Goal: Information Seeking & Learning: Learn about a topic

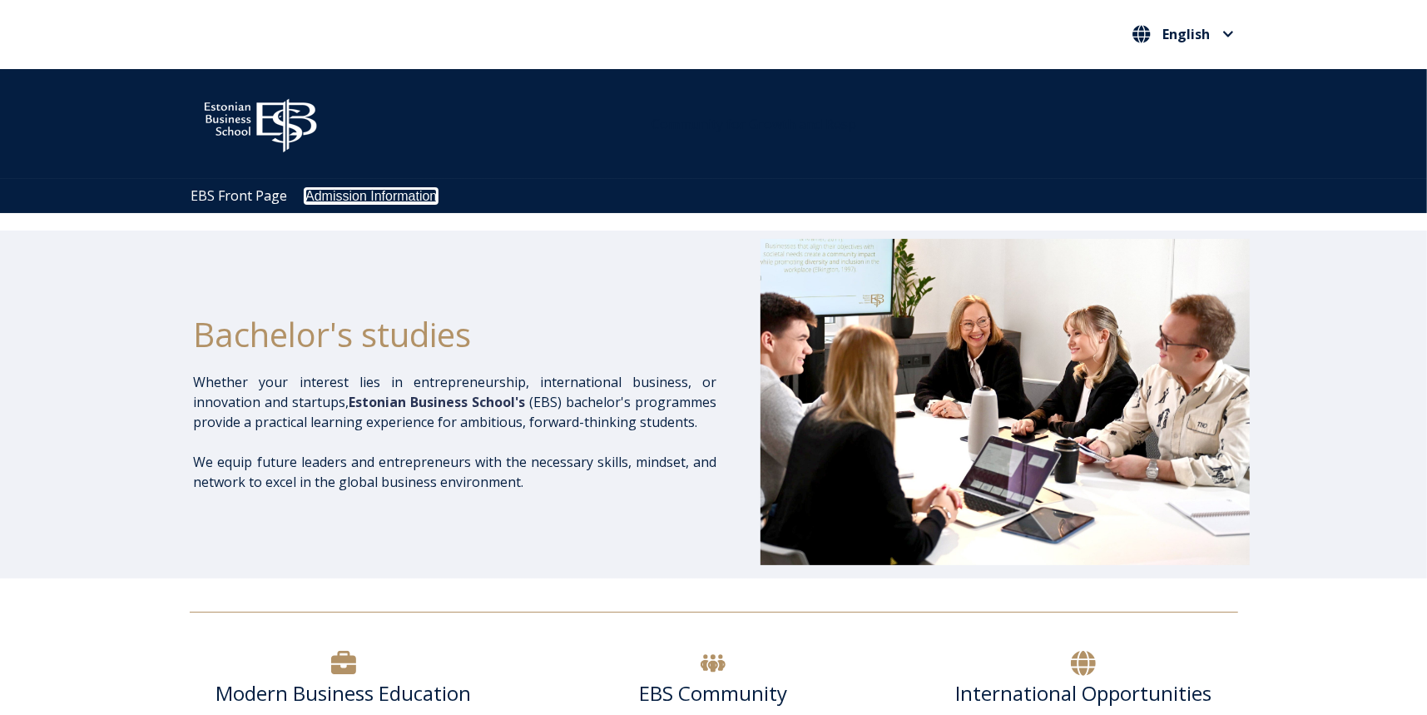
click at [355, 192] on link "Admission Information" at bounding box center [371, 196] width 132 height 14
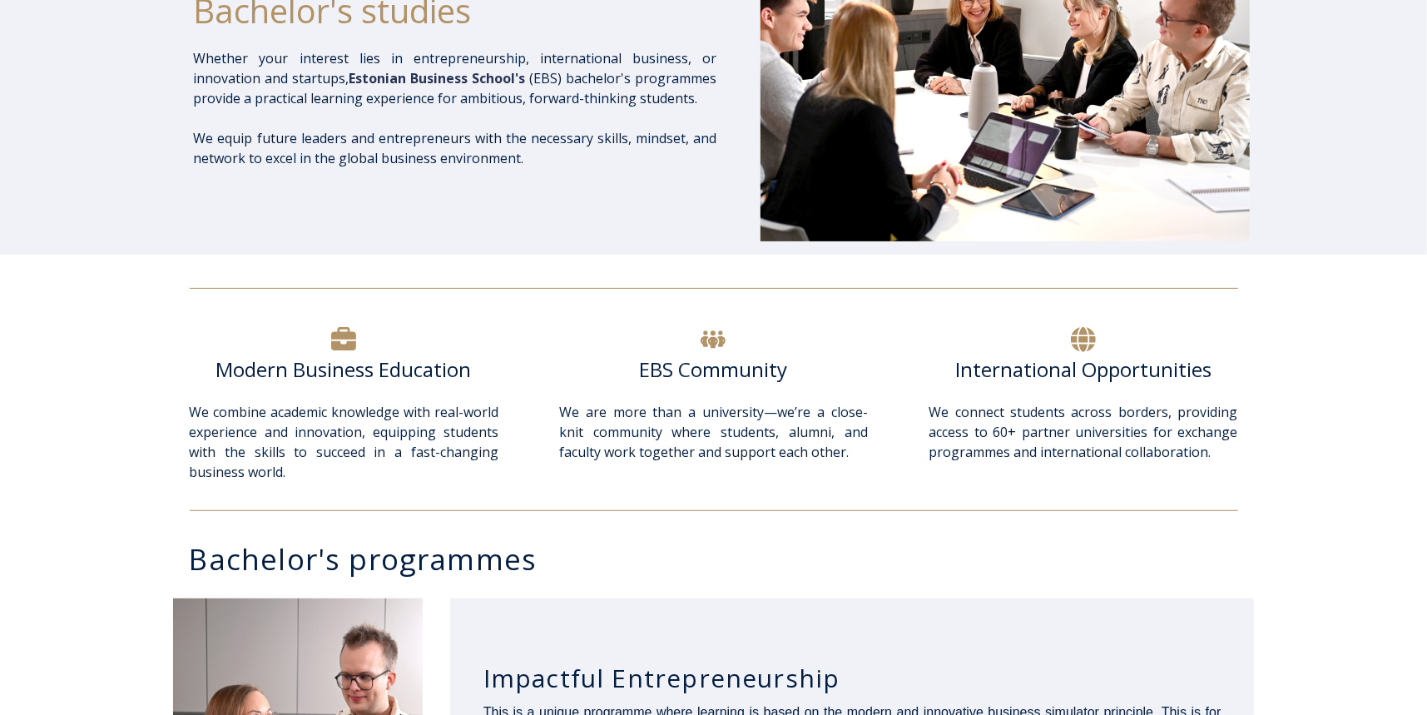
scroll to position [666, 0]
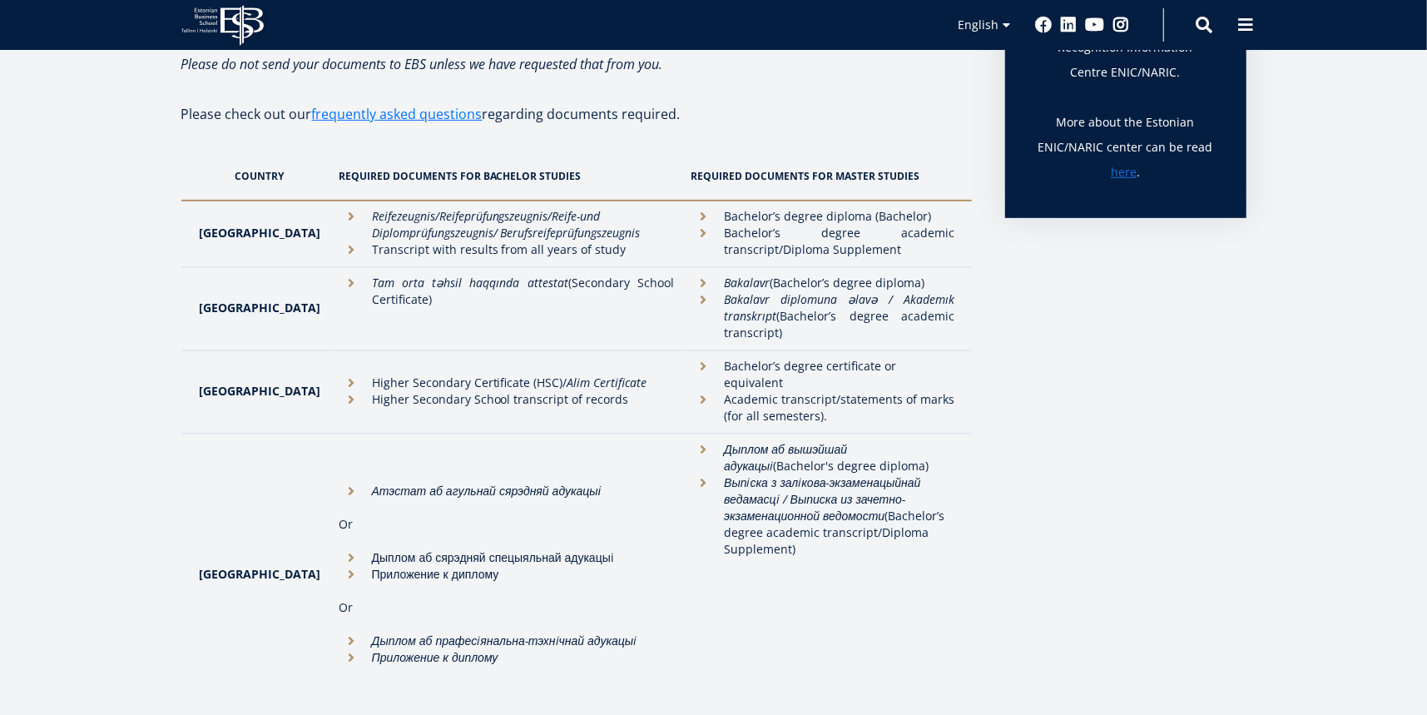
scroll to position [499, 0]
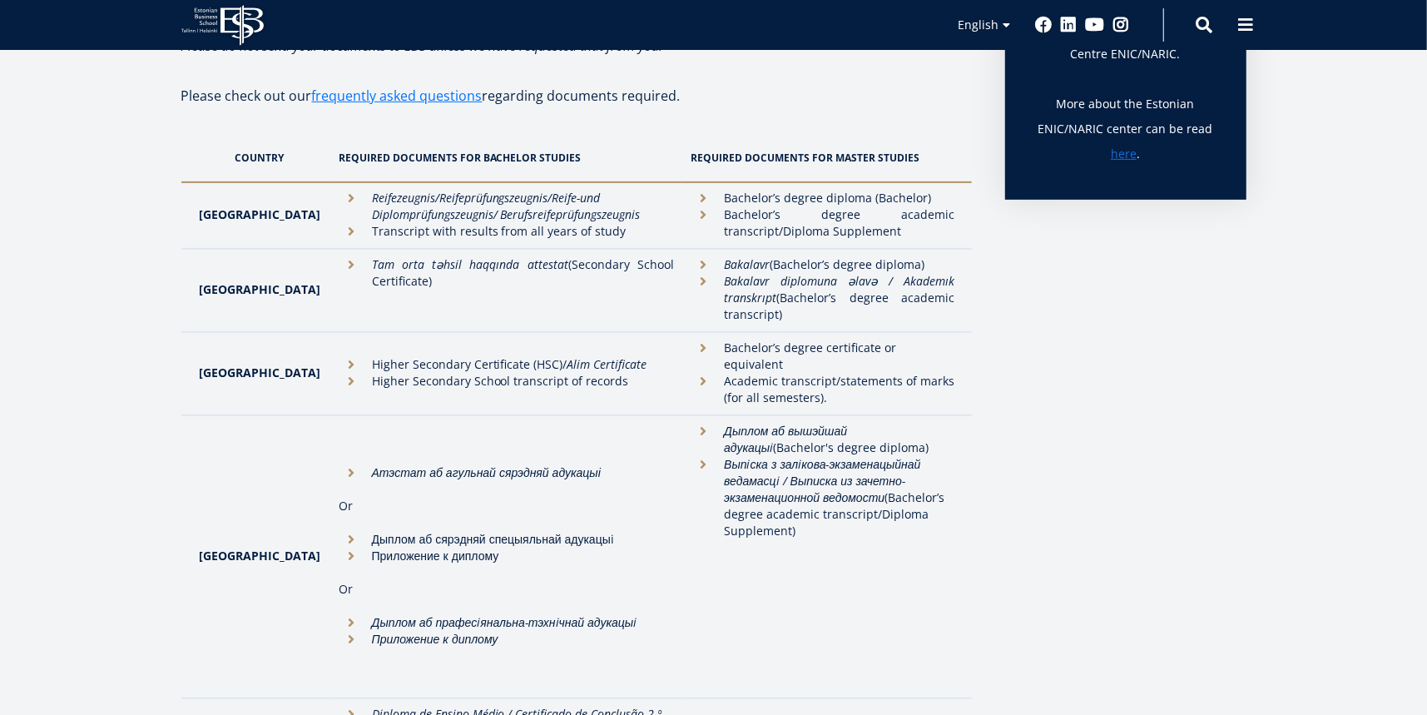
click at [355, 360] on li "Higher Secondary Certificate (HSC)/ Alim Certificate" at bounding box center [507, 364] width 336 height 17
click at [516, 359] on li "Higher Secondary Certificate (HSC)/ Alim Certificate" at bounding box center [507, 364] width 336 height 17
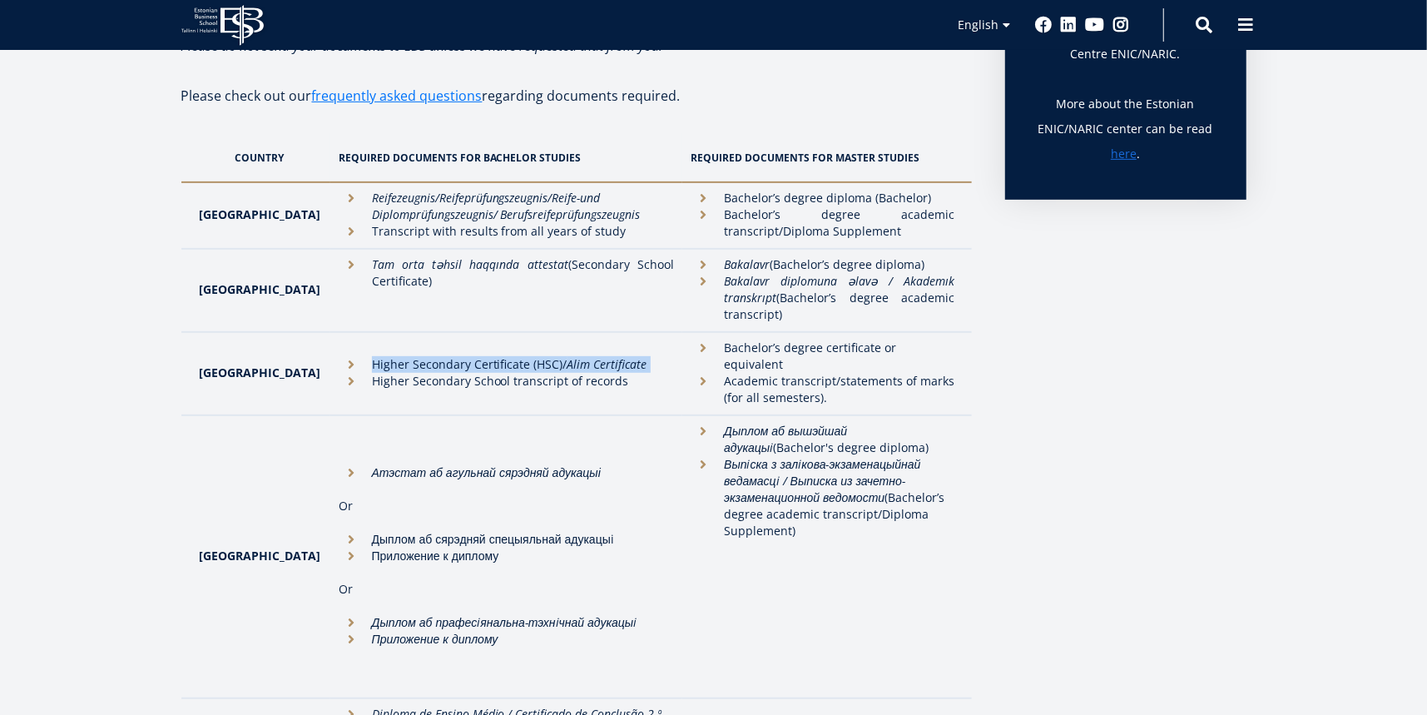
click at [516, 359] on li "Higher Secondary Certificate (HSC)/ Alim Certificate" at bounding box center [507, 364] width 336 height 17
click at [490, 373] on li "Higher Secondary School transcript of records" at bounding box center [507, 381] width 336 height 17
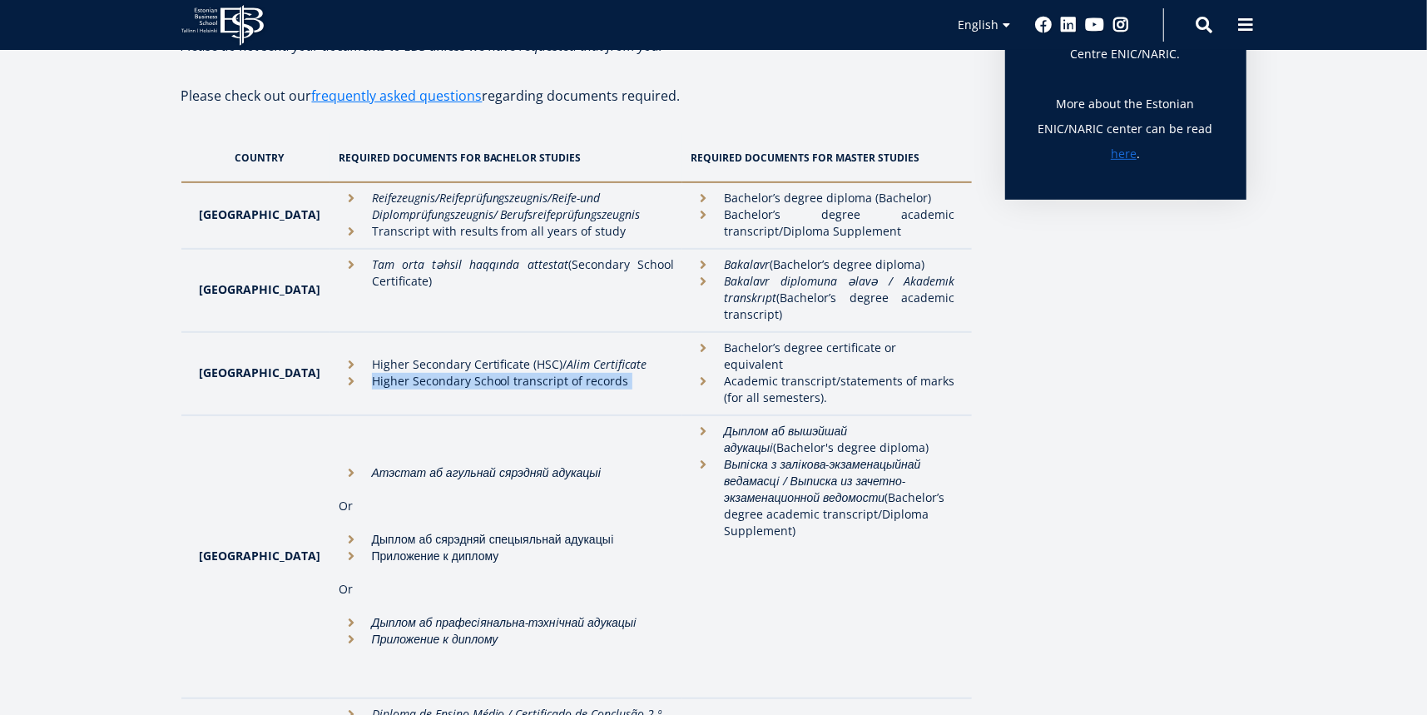
click at [490, 373] on li "Higher Secondary School transcript of records" at bounding box center [507, 381] width 336 height 17
click at [568, 373] on li "Higher Secondary School transcript of records" at bounding box center [507, 381] width 336 height 17
click at [568, 361] on em "Alim Certificate" at bounding box center [608, 364] width 80 height 16
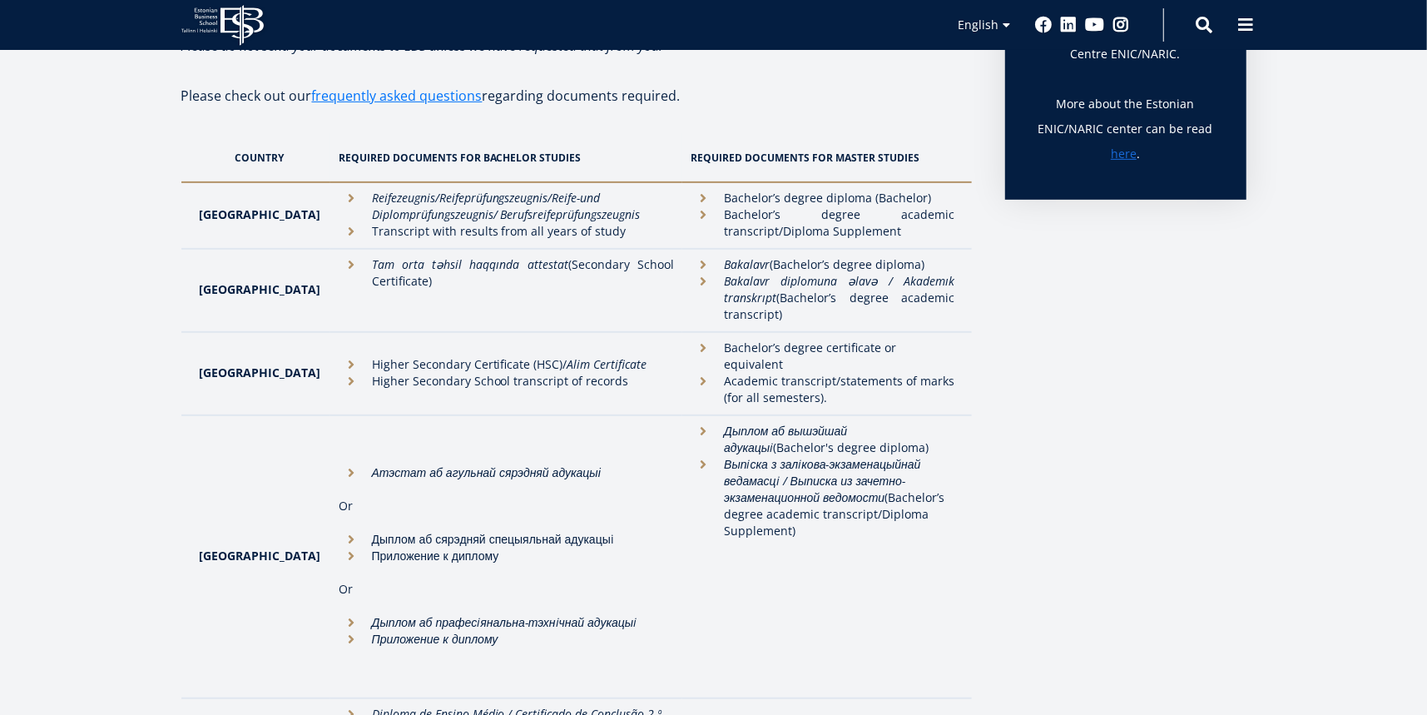
click at [802, 351] on li "Bachelor’s degree certificate or equivalent" at bounding box center [823, 356] width 264 height 33
click at [894, 351] on li "Bachelor’s degree certificate or equivalent" at bounding box center [823, 356] width 264 height 33
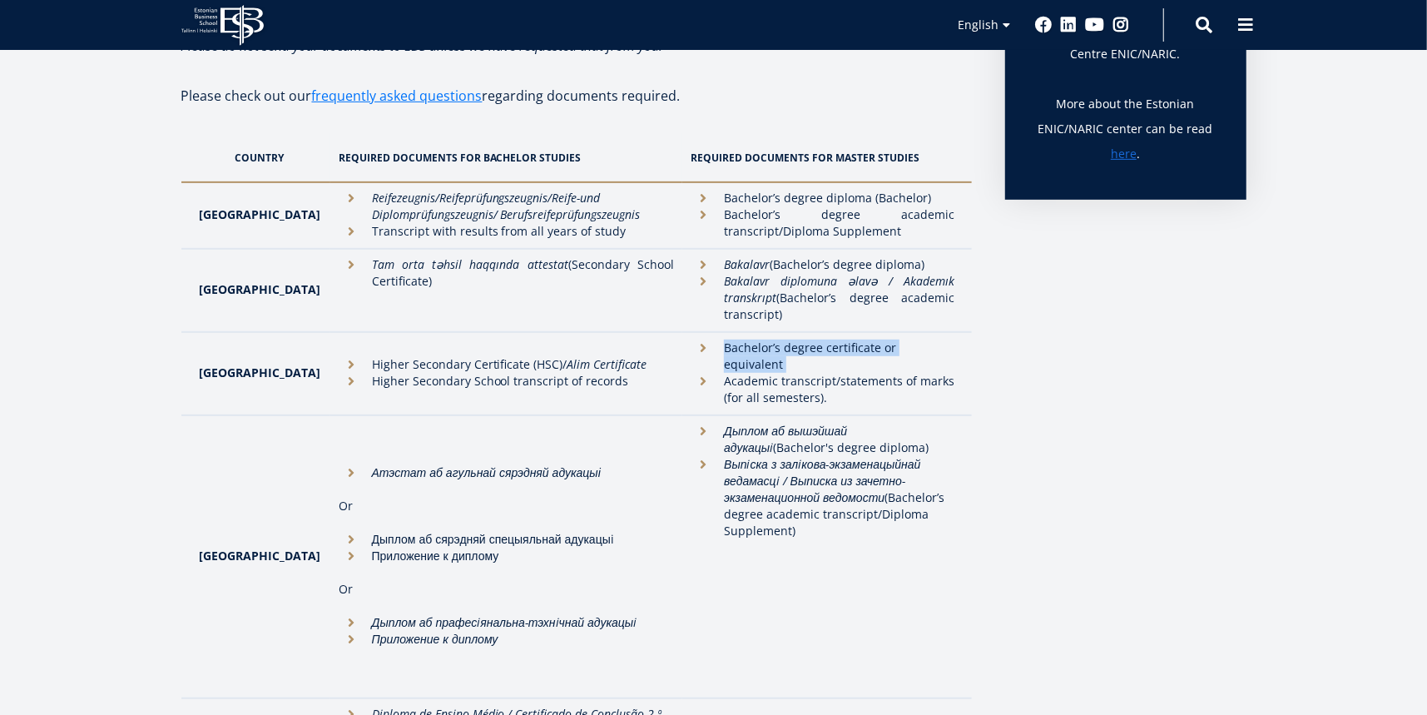
click at [894, 351] on li "Bachelor’s degree certificate or equivalent" at bounding box center [823, 356] width 264 height 33
click at [370, 373] on li "Higher Secondary School transcript of records" at bounding box center [507, 381] width 336 height 17
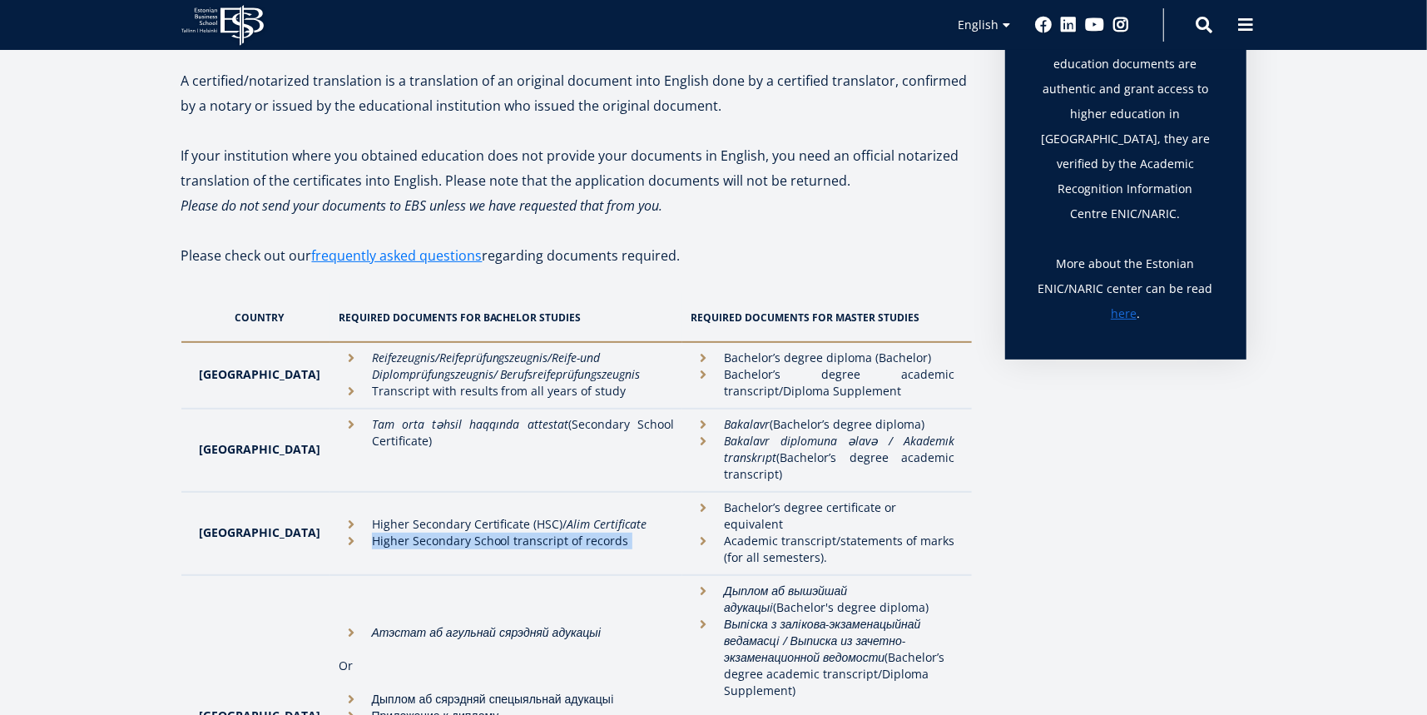
scroll to position [348, 0]
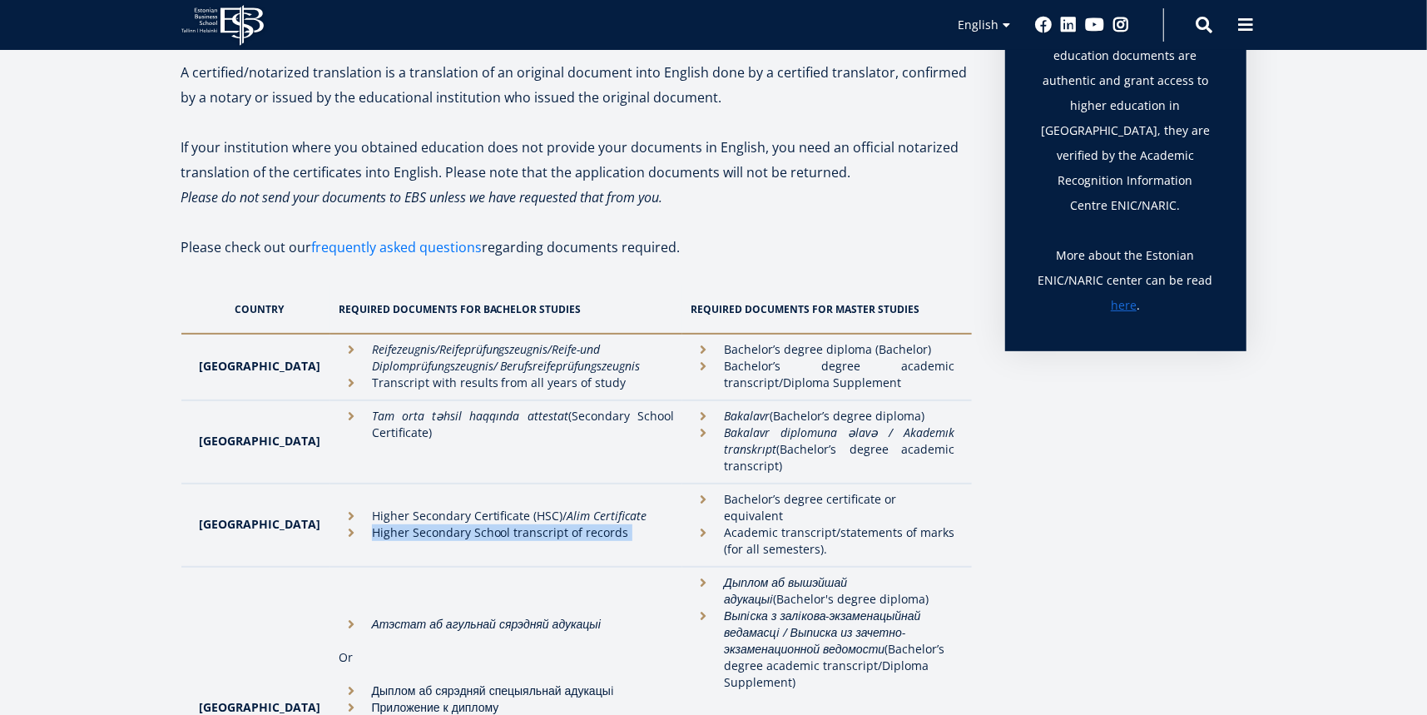
click at [446, 251] on link "frequently asked questions" at bounding box center [397, 247] width 171 height 25
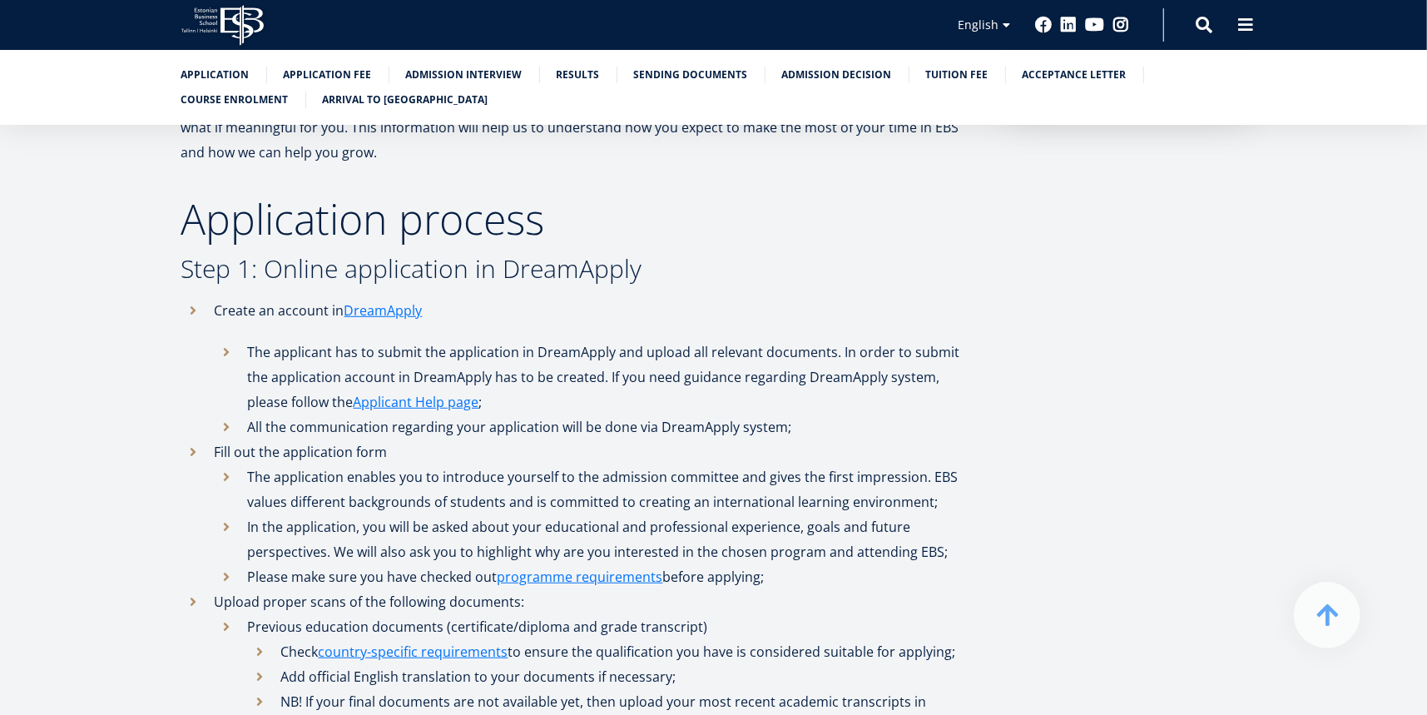
scroll to position [583, 0]
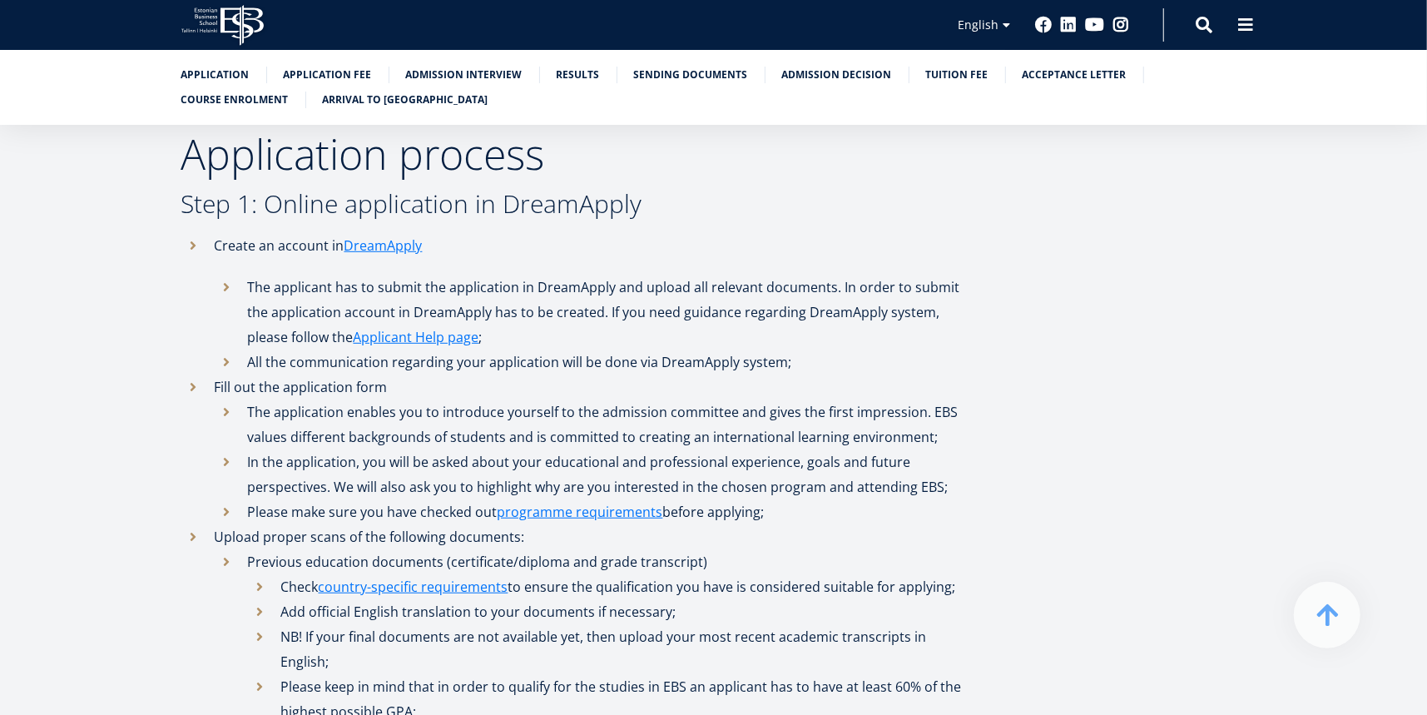
click at [589, 449] on li "In the application, you will be asked about your educational and professional e…" at bounding box center [593, 474] width 757 height 50
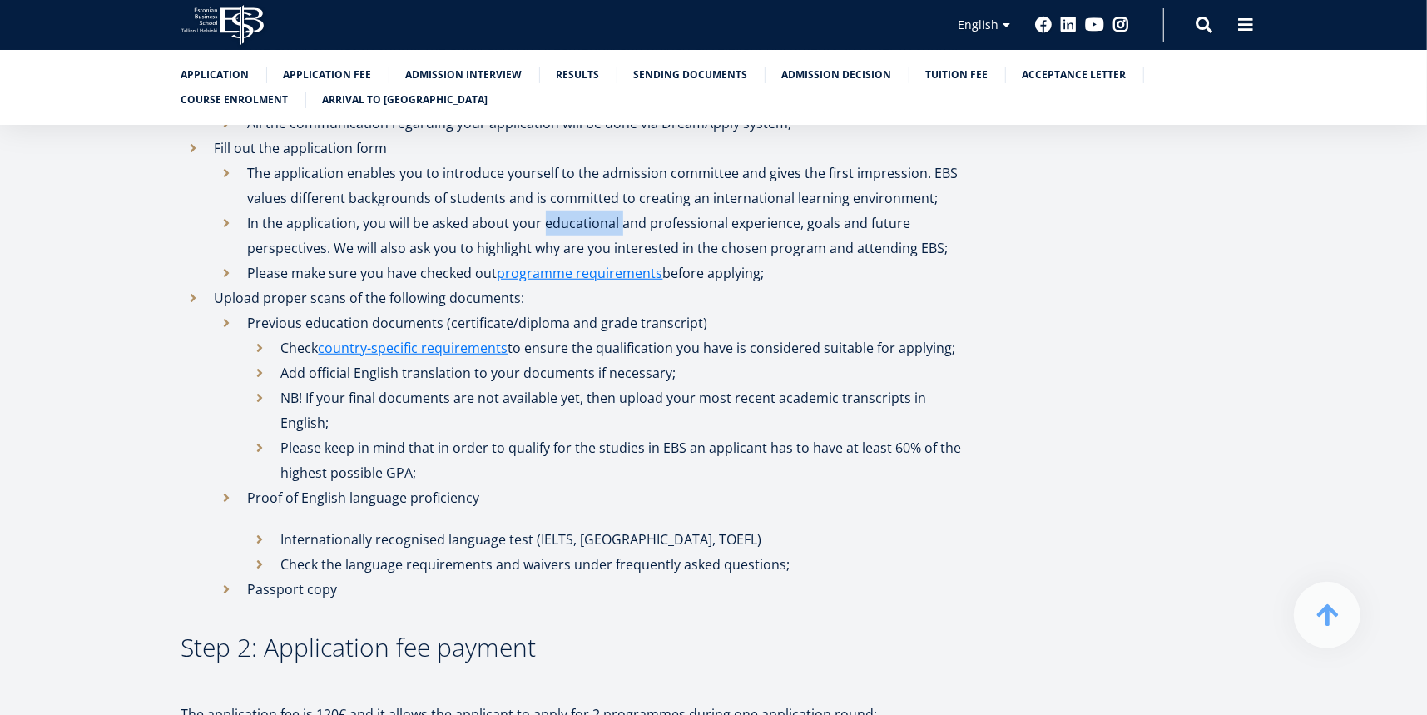
scroll to position [832, 0]
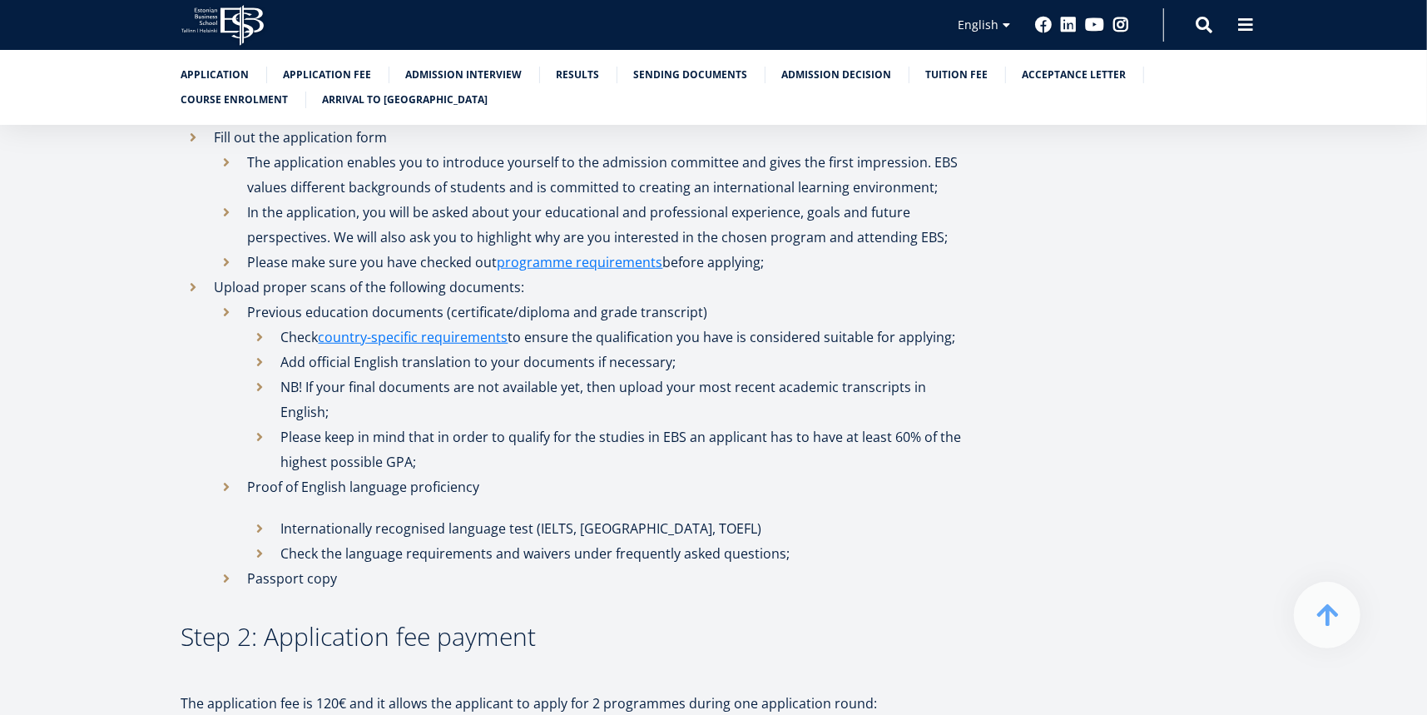
click at [594, 516] on li "Internationally recognised language test (IELTS, [GEOGRAPHIC_DATA], TOEFL)" at bounding box center [610, 528] width 724 height 25
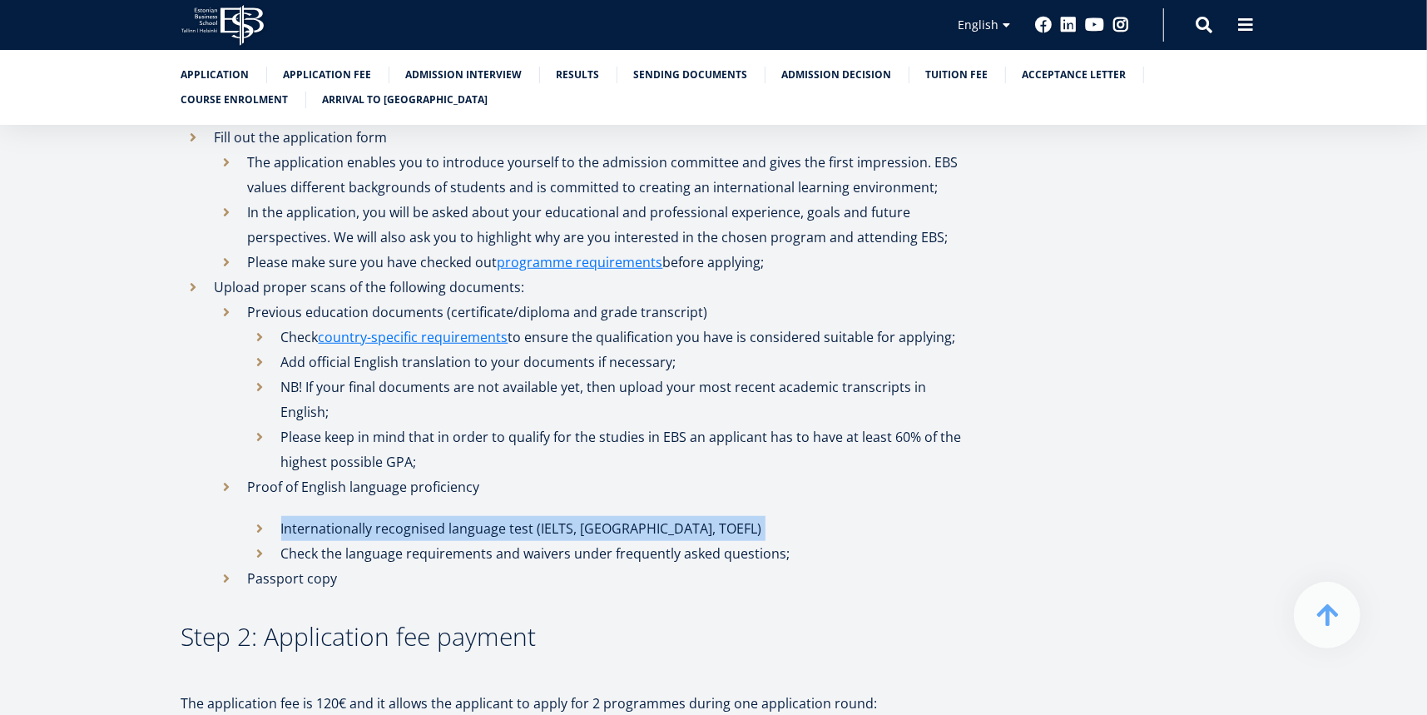
click at [594, 516] on li "Internationally recognised language test (IELTS, [GEOGRAPHIC_DATA], TOEFL)" at bounding box center [610, 528] width 724 height 25
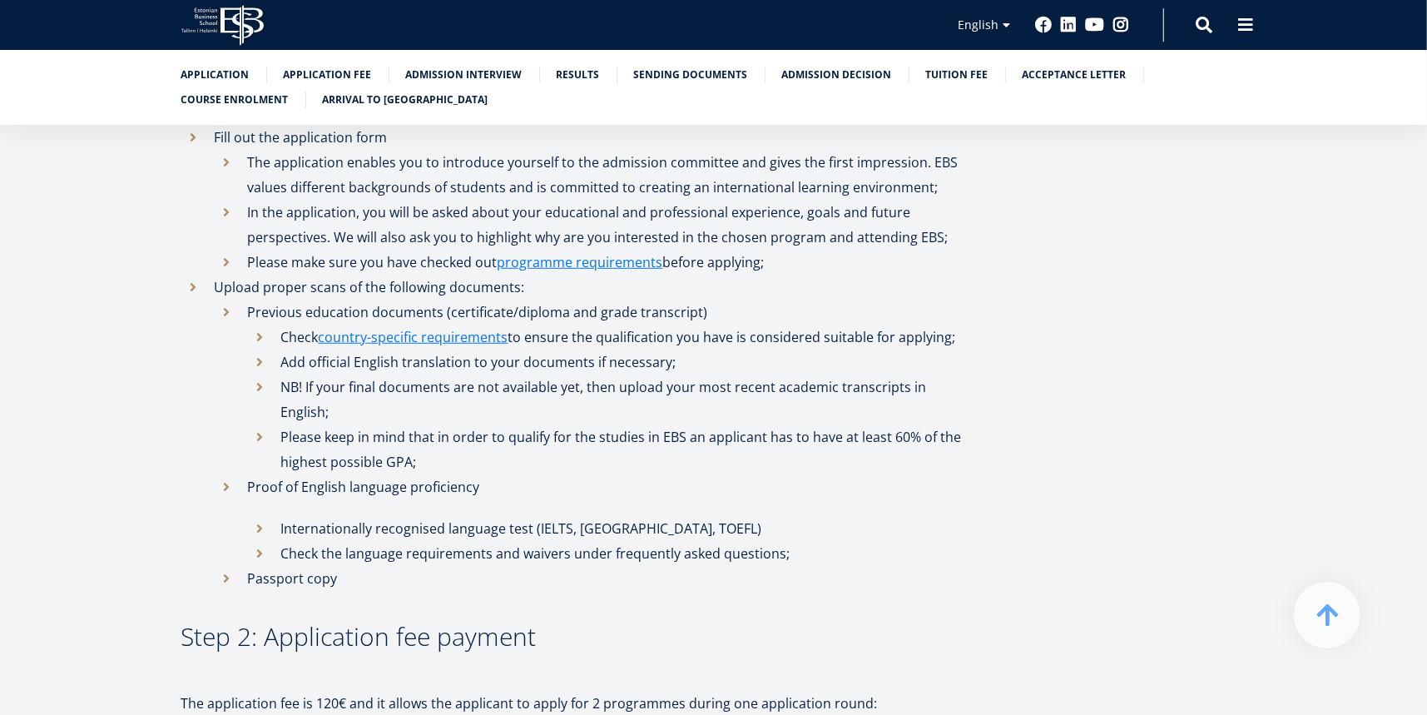
click at [382, 474] on li "Proof of English language proficiency Internationally recognised language test …" at bounding box center [593, 520] width 757 height 92
click at [387, 516] on li "Internationally recognised language test (IELTS, [GEOGRAPHIC_DATA], TOEFL)" at bounding box center [610, 528] width 724 height 25
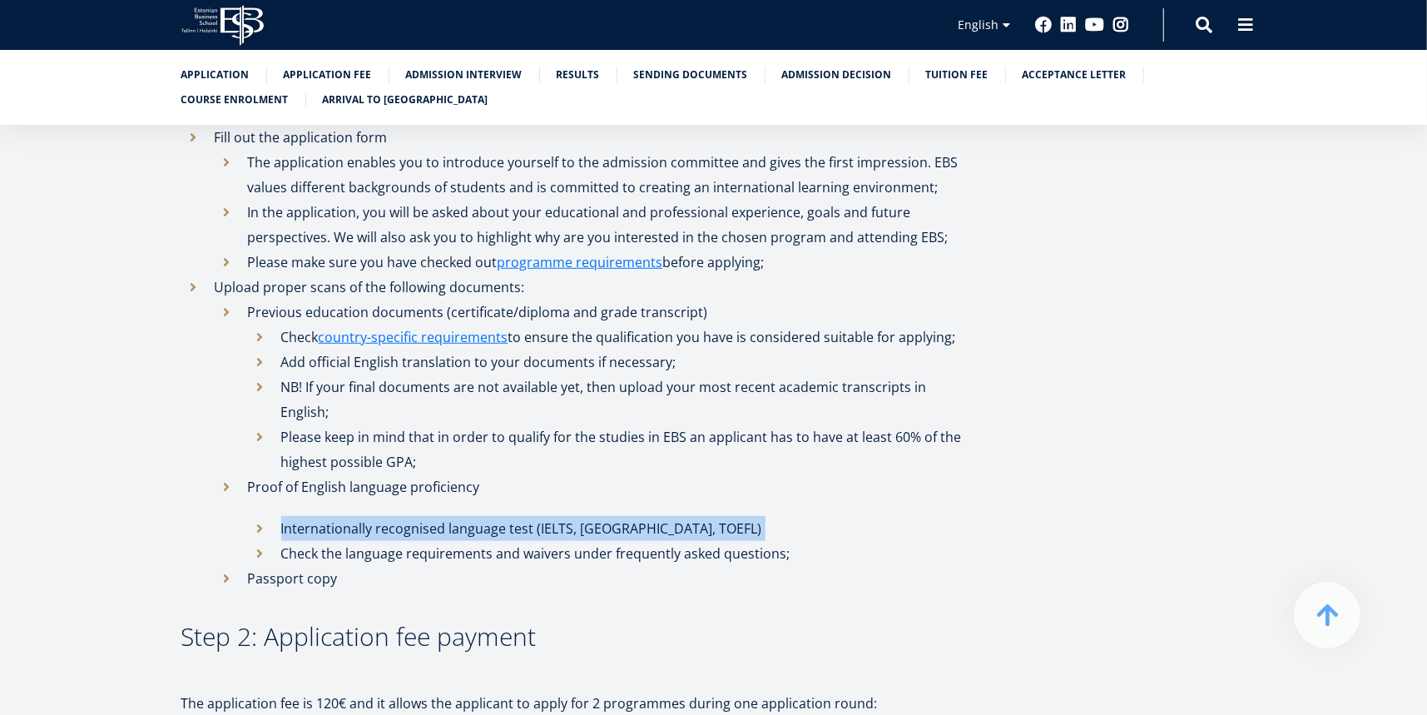
click at [387, 516] on li "Internationally recognised language test (IELTS, [GEOGRAPHIC_DATA], TOEFL)" at bounding box center [610, 528] width 724 height 25
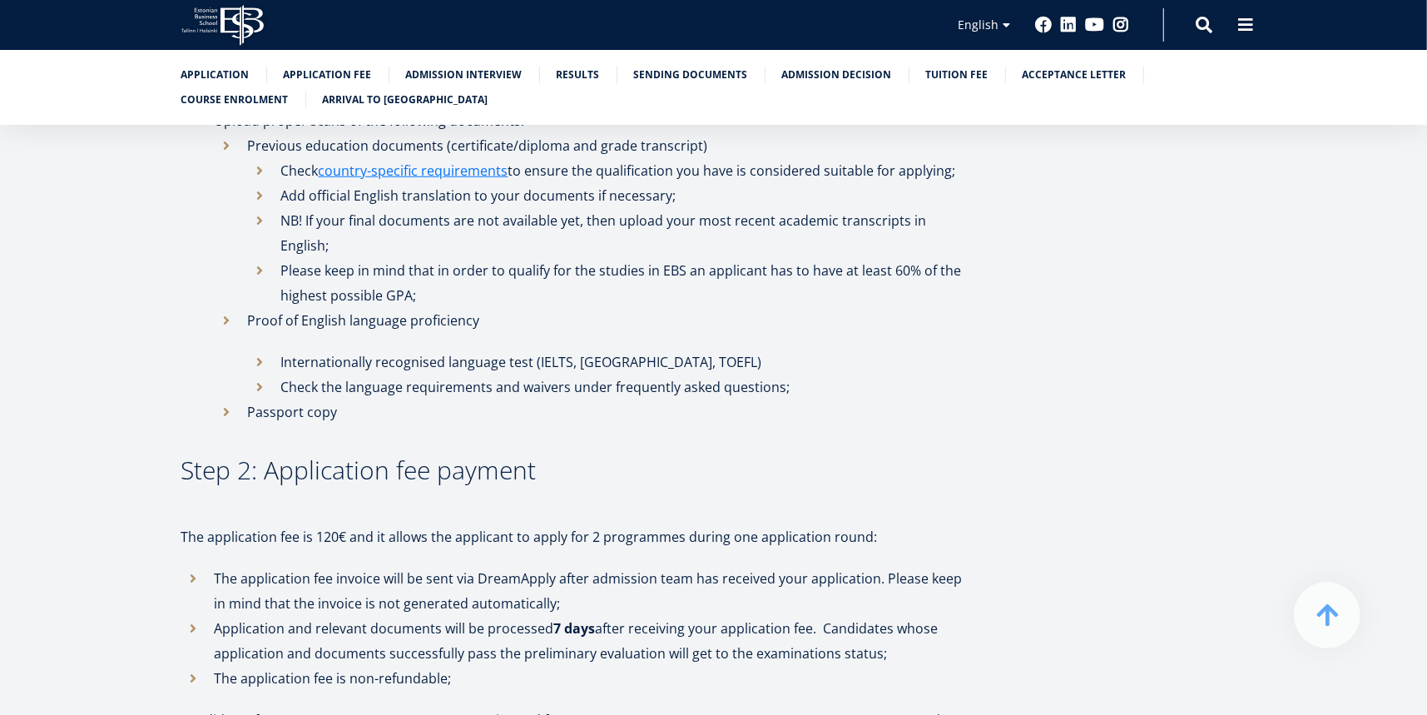
click at [388, 524] on p "The application fee is 120€ and it allows the applicant to apply for 2 programm…" at bounding box center [576, 536] width 791 height 25
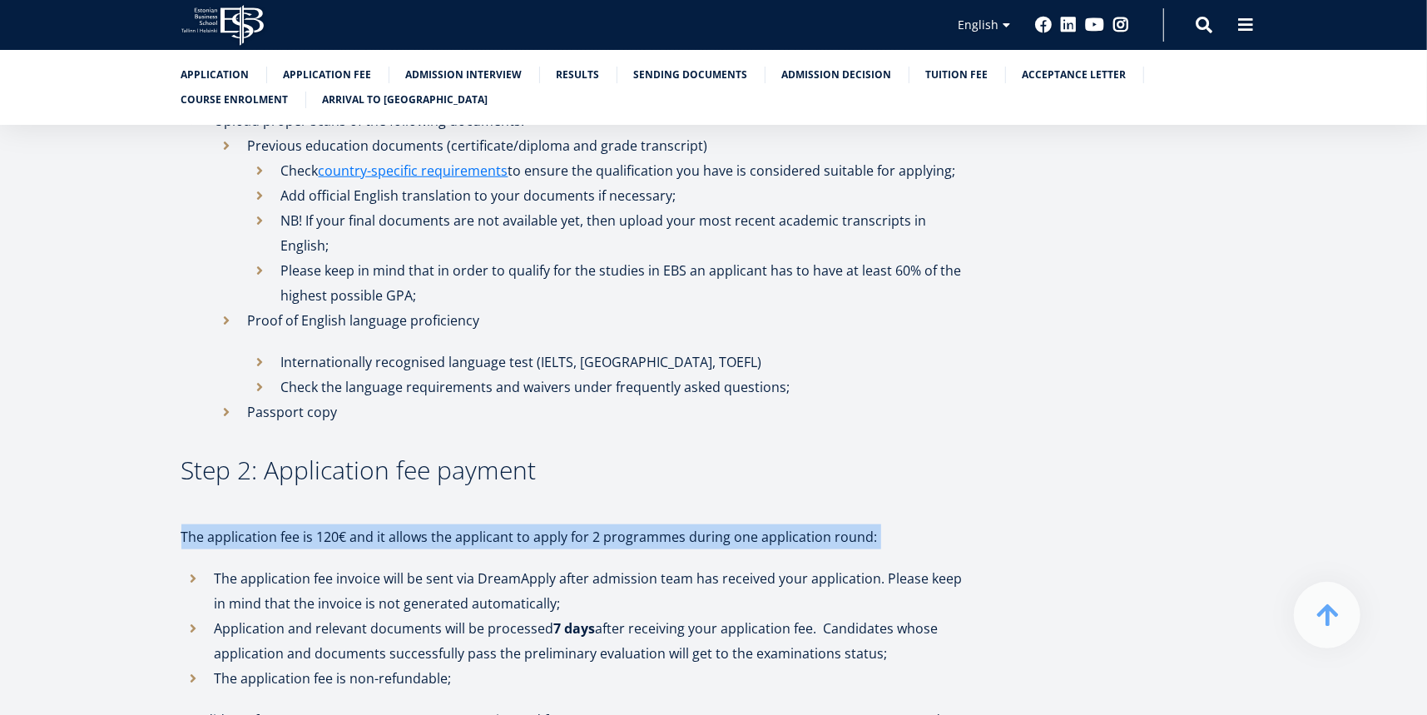
click at [388, 524] on p "The application fee is 120€ and it allows the applicant to apply for 2 programm…" at bounding box center [576, 536] width 791 height 25
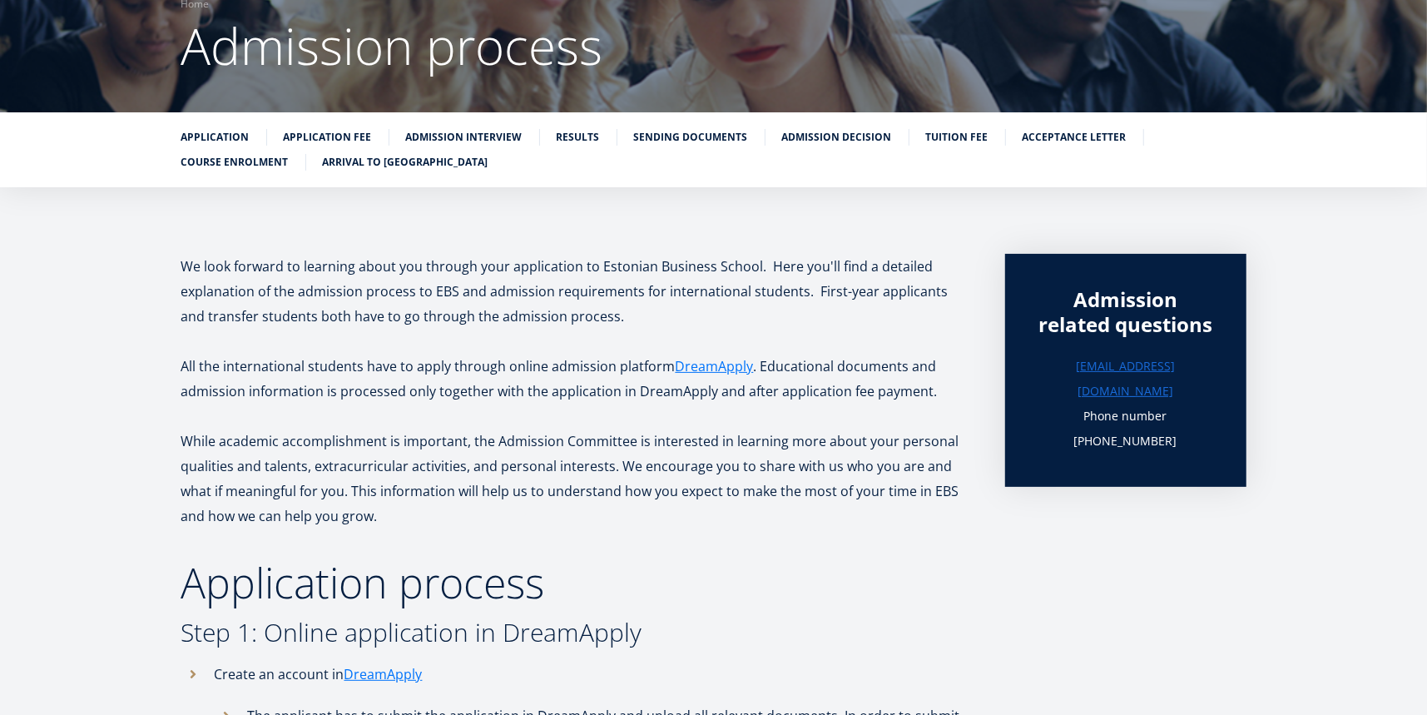
scroll to position [13, 0]
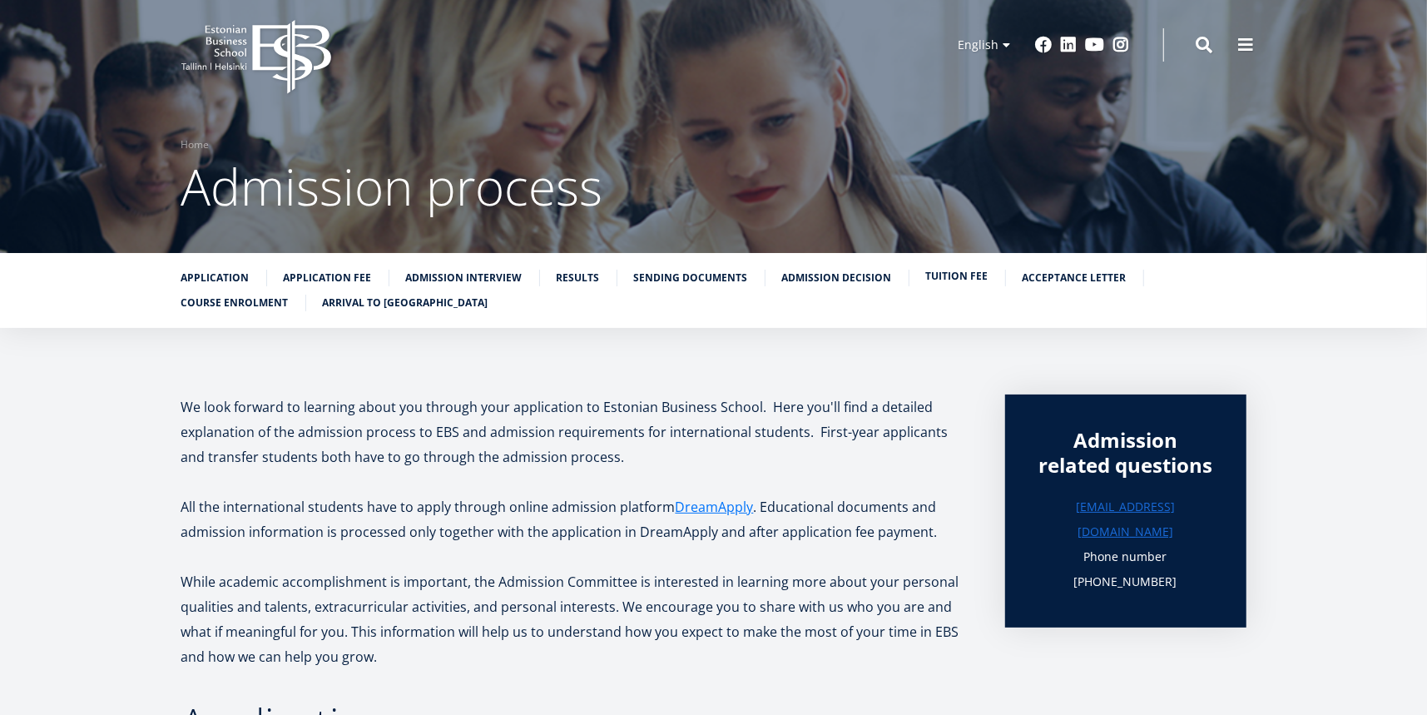
click at [937, 277] on link "Tuition fee" at bounding box center [957, 276] width 62 height 17
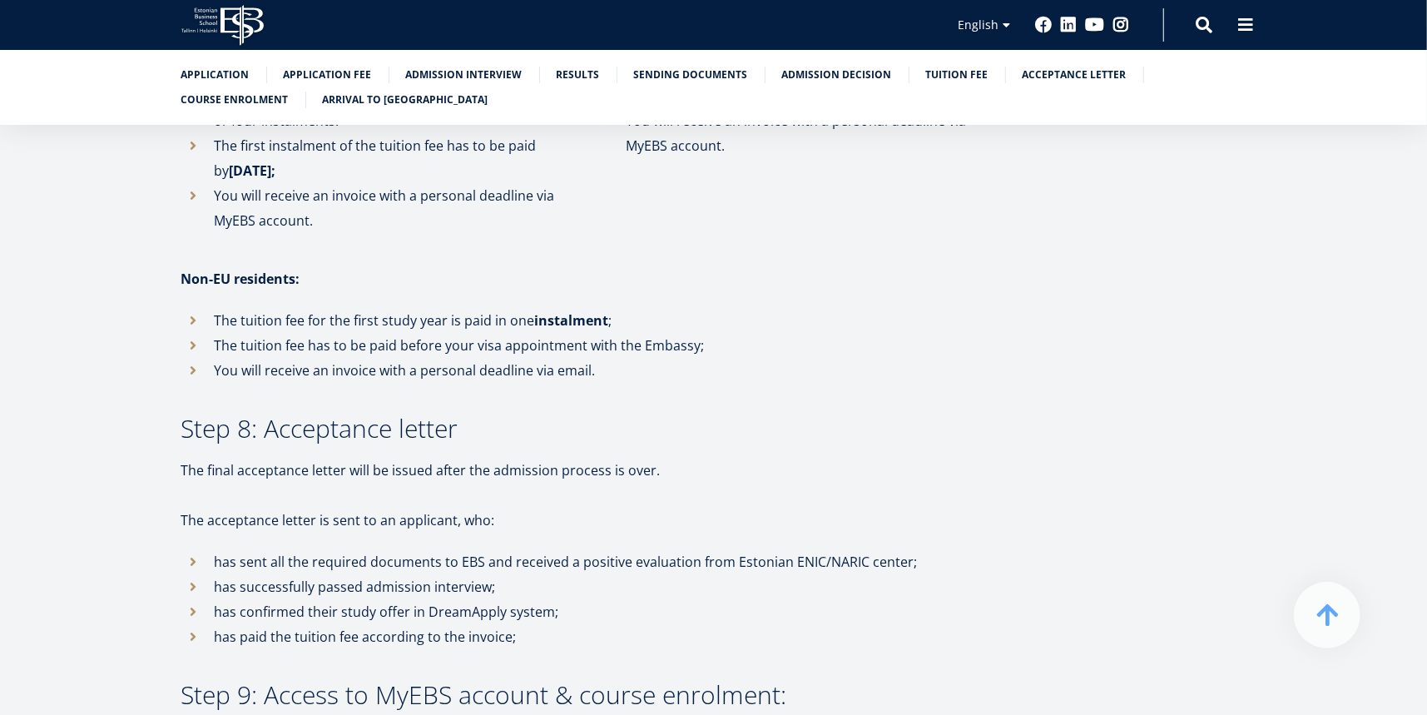
scroll to position [3702, 0]
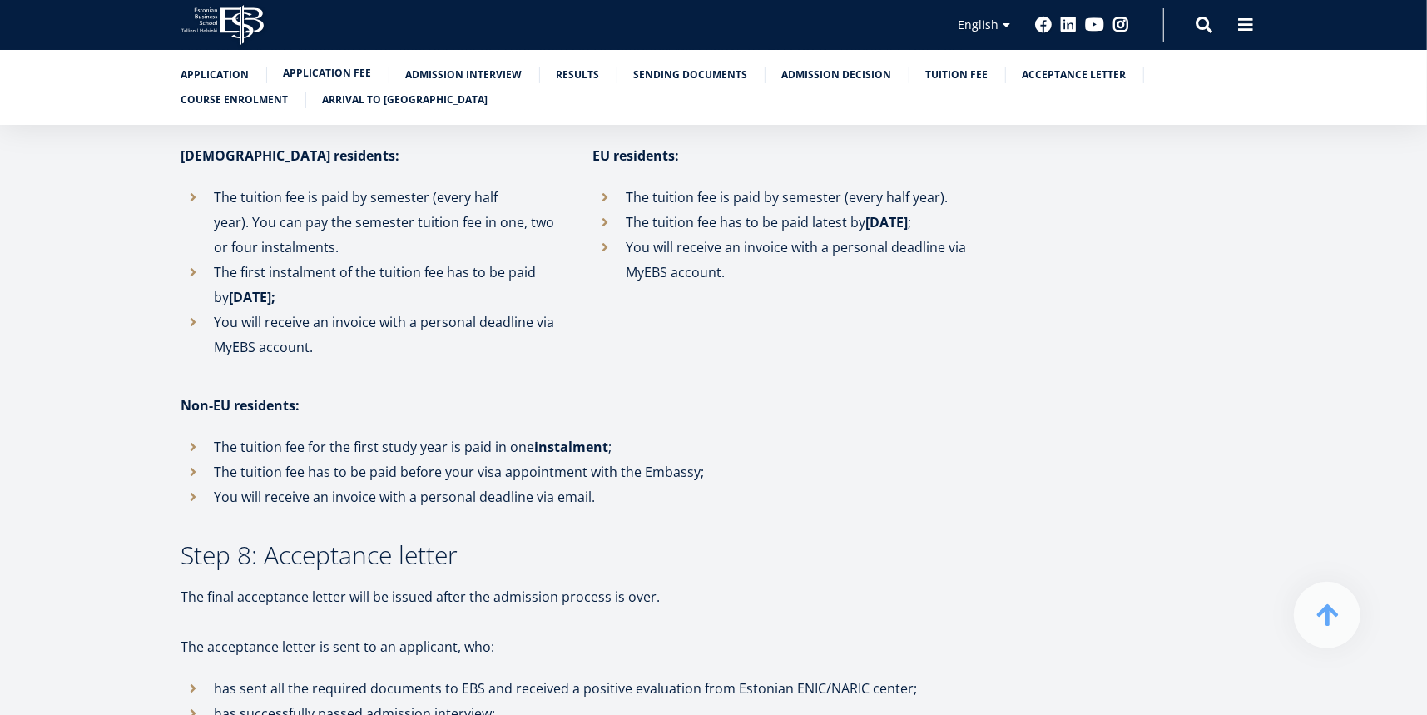
click at [339, 76] on link "Application fee" at bounding box center [328, 73] width 88 height 17
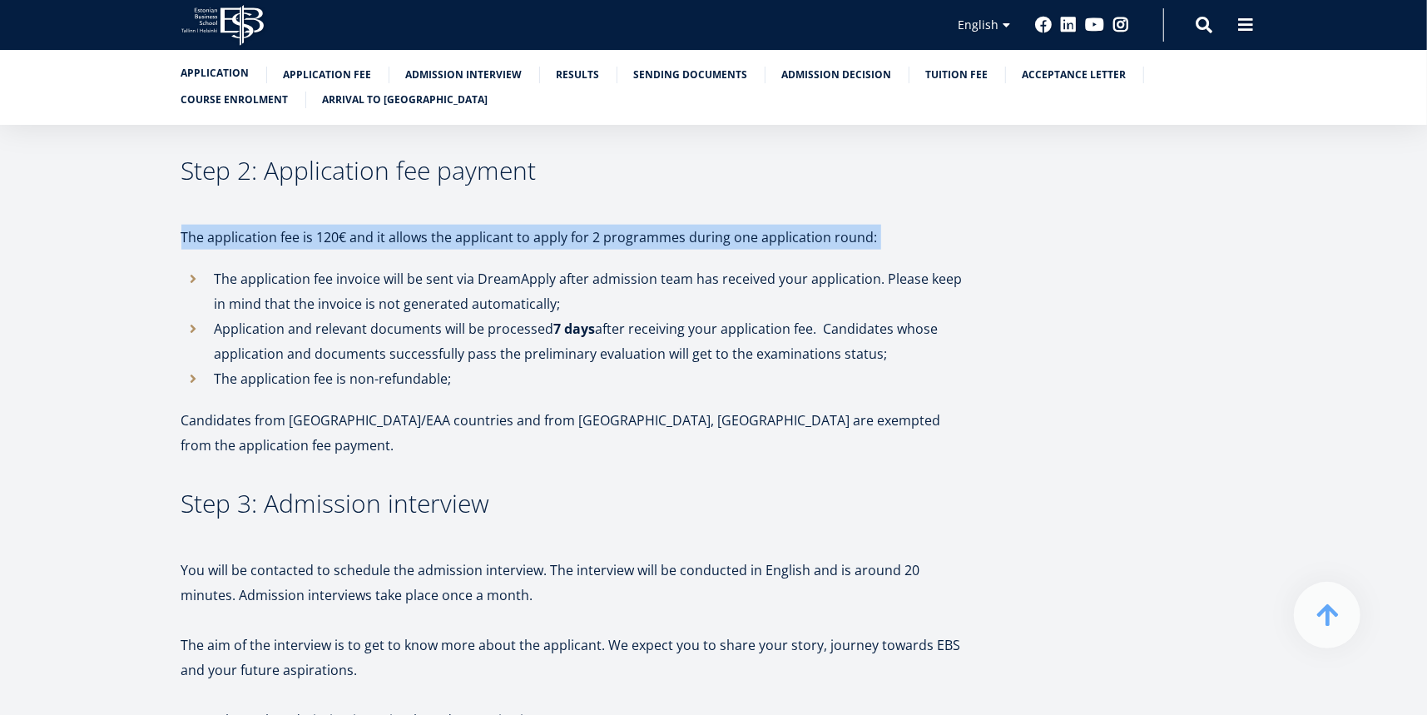
click at [212, 70] on link "Application" at bounding box center [215, 73] width 68 height 17
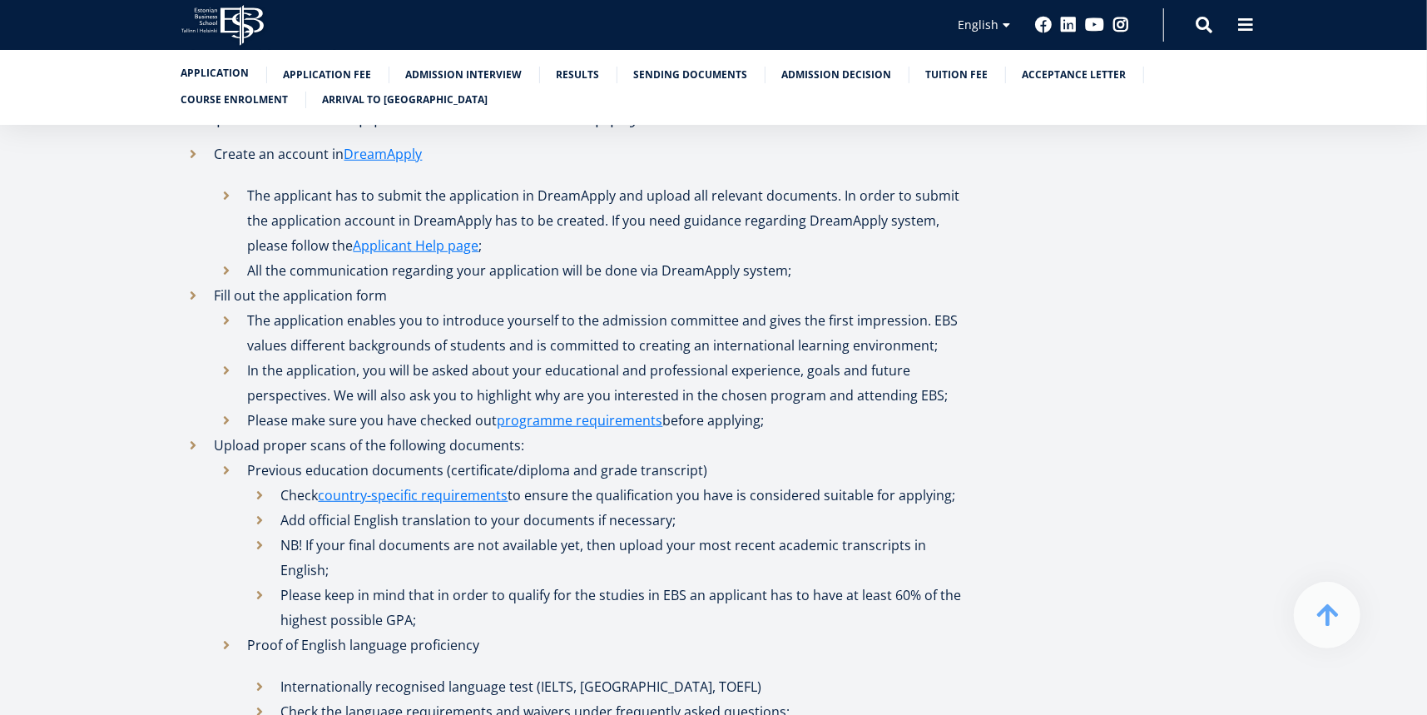
click at [212, 70] on link "Application" at bounding box center [215, 73] width 68 height 17
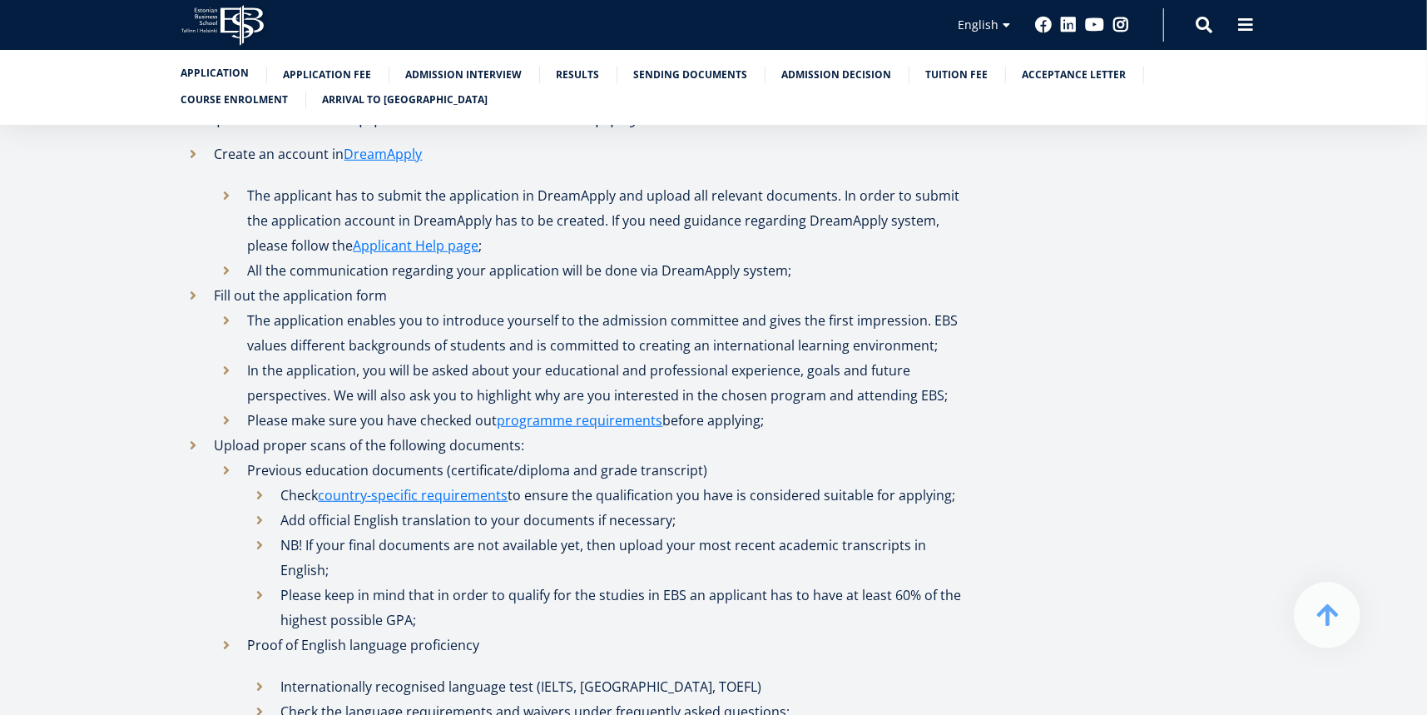
click at [212, 70] on link "Application" at bounding box center [215, 73] width 68 height 17
click at [597, 419] on link "programme requirements" at bounding box center [581, 420] width 166 height 25
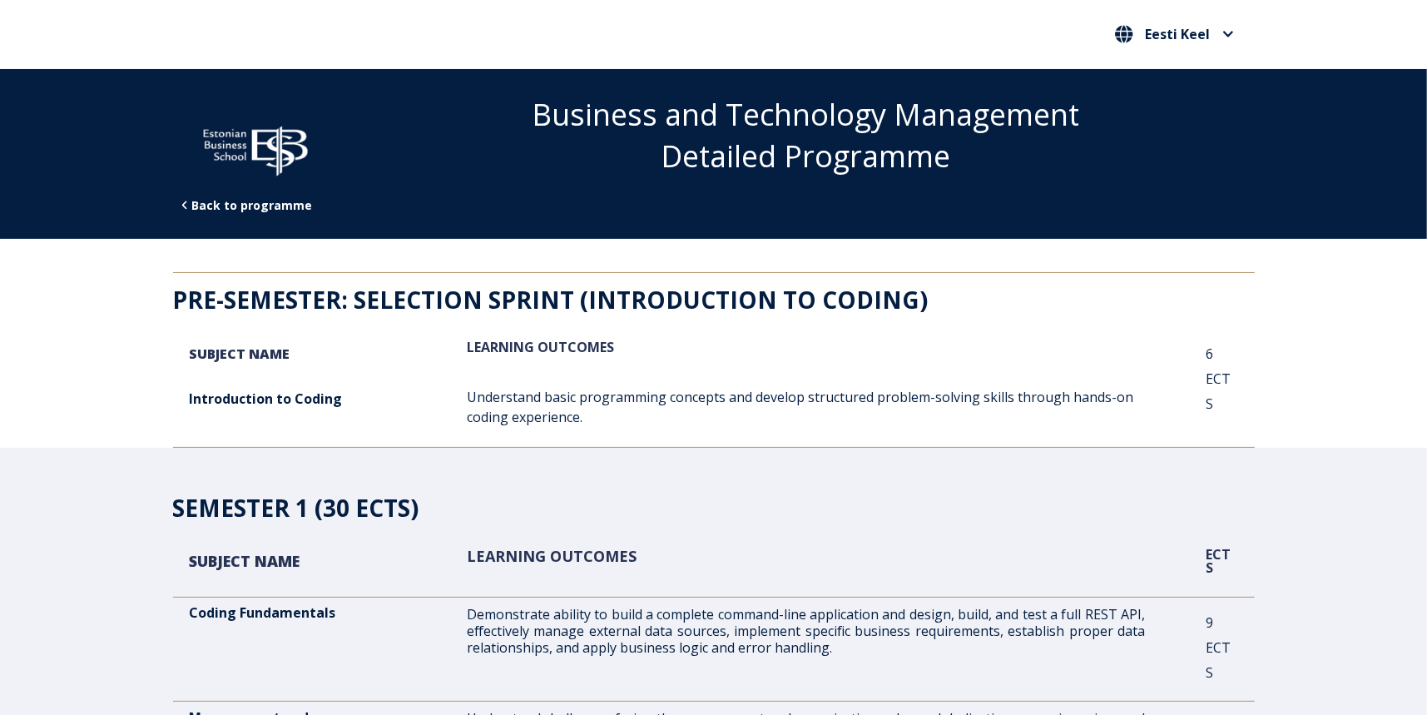
click at [532, 343] on span "LEARNING OUTCOMES" at bounding box center [540, 347] width 147 height 18
click at [531, 343] on span "LEARNING OUTCOMES" at bounding box center [540, 347] width 147 height 18
